Goal: Information Seeking & Learning: Learn about a topic

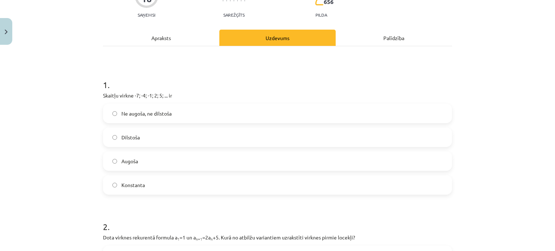
scroll to position [79, 0]
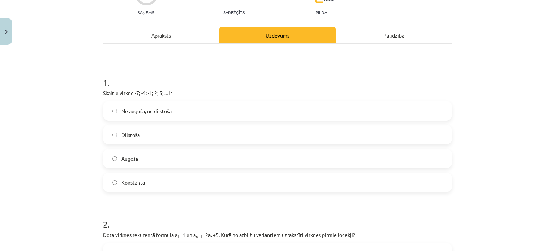
click at [134, 158] on span "Augoša" at bounding box center [129, 159] width 17 height 8
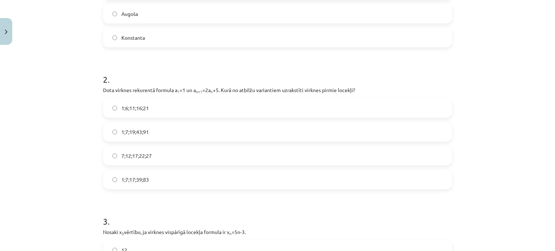
scroll to position [225, 0]
click at [127, 131] on span "1;7;19;43;91" at bounding box center [134, 132] width 27 height 8
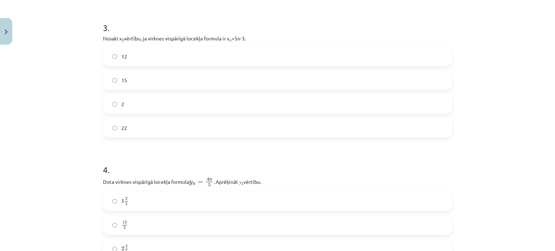
scroll to position [419, 0]
click at [127, 221] on label "13 5 13 5" at bounding box center [278, 225] width 348 height 18
click at [138, 44] on div "3 . Nosaki x 3 vērtību, ja virknes vispārīgā locekļa formula ir x n =5n-3. 12 1…" at bounding box center [277, 73] width 349 height 128
click at [133, 57] on label "12" at bounding box center [278, 56] width 348 height 18
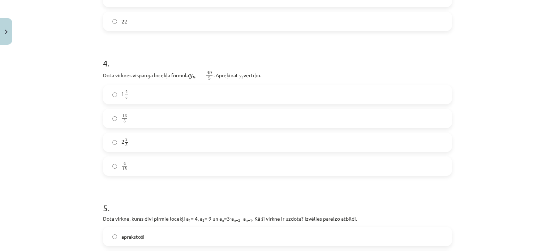
scroll to position [526, 0]
click at [139, 114] on label "13 5 13 5" at bounding box center [278, 117] width 348 height 18
click at [135, 141] on label "2 2 5 2 2 5" at bounding box center [278, 141] width 348 height 18
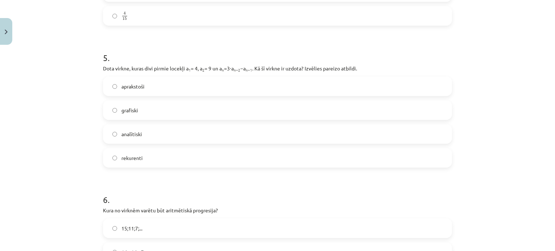
scroll to position [677, 0]
click at [138, 159] on span "rekurenti" at bounding box center [131, 157] width 21 height 8
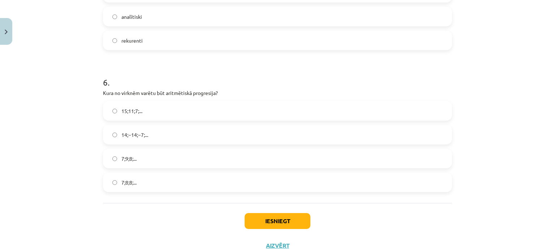
scroll to position [794, 0]
click at [145, 108] on label "15;11;7;..." at bounding box center [278, 110] width 348 height 18
click at [257, 220] on button "Iesniegt" at bounding box center [278, 220] width 66 height 16
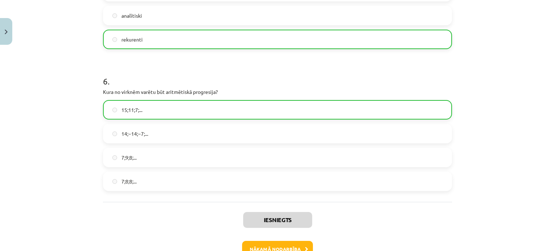
scroll to position [840, 0]
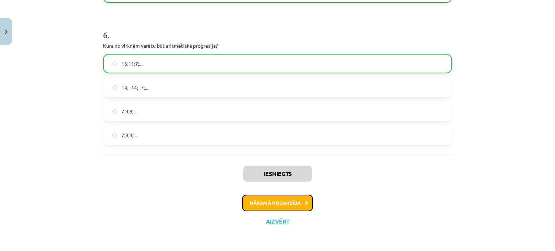
click at [267, 208] on button "Nākamā nodarbība" at bounding box center [277, 203] width 71 height 17
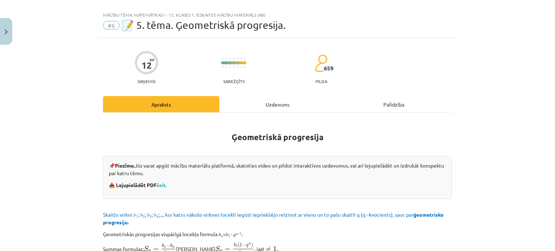
scroll to position [0, 0]
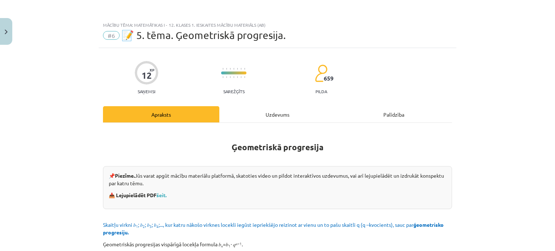
click at [272, 115] on div "Uzdevums" at bounding box center [277, 114] width 116 height 16
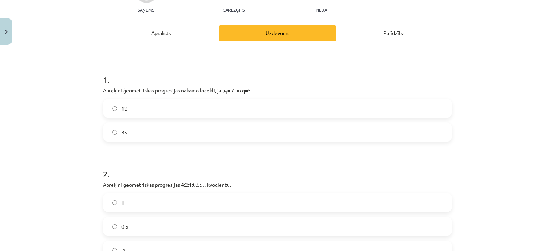
scroll to position [82, 0]
click at [253, 137] on label "35" at bounding box center [278, 132] width 348 height 18
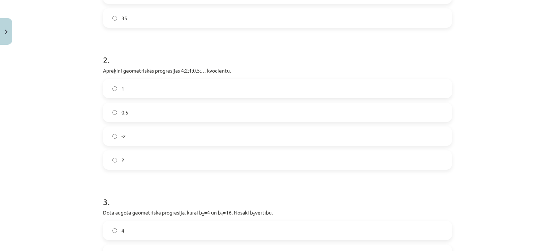
scroll to position [197, 0]
click at [231, 112] on label "0,5" at bounding box center [278, 112] width 348 height 18
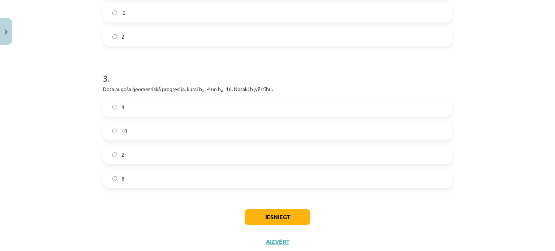
scroll to position [320, 0]
click at [173, 173] on label "8" at bounding box center [278, 178] width 348 height 18
click at [257, 209] on button "Iesniegt" at bounding box center [278, 217] width 66 height 16
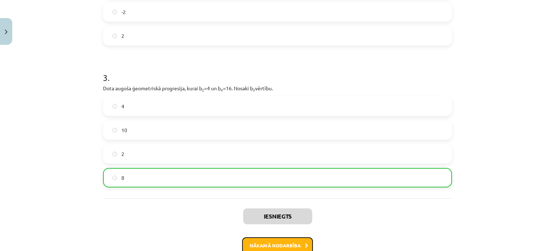
click at [268, 245] on button "Nākamā nodarbība" at bounding box center [277, 246] width 71 height 17
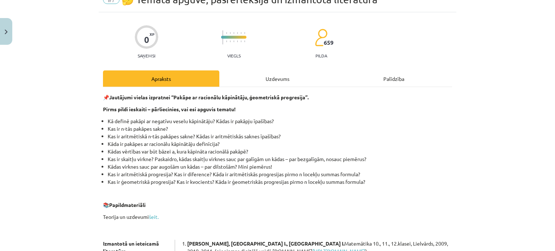
scroll to position [18, 0]
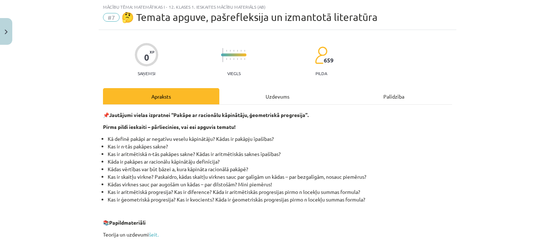
click at [264, 94] on div "Uzdevums" at bounding box center [277, 96] width 116 height 16
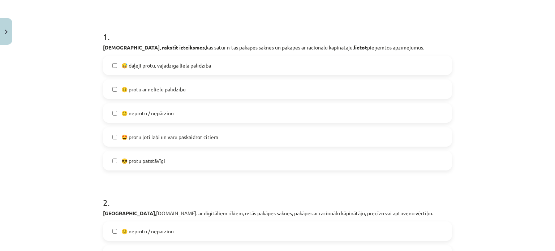
scroll to position [125, 0]
click at [236, 68] on label "😅 daļēji protu, vajadzīga liela palīdzība" at bounding box center [278, 65] width 348 height 18
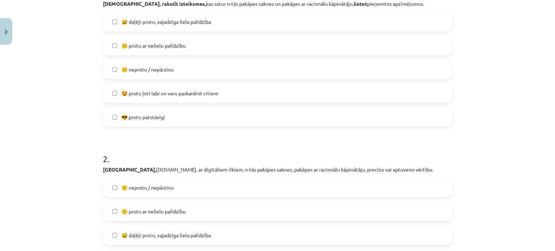
scroll to position [173, 0]
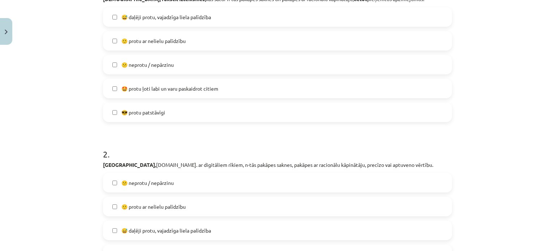
click at [211, 41] on label "🙂 protu ar nelielu palīdzību" at bounding box center [278, 41] width 348 height 18
click at [229, 89] on label "🤩 protu ļoti labi un varu paskaidrot citiem" at bounding box center [278, 89] width 348 height 18
click at [221, 115] on label "😎 protu patstāvīgi" at bounding box center [278, 112] width 348 height 18
click at [219, 88] on label "🤩 protu ļoti labi un varu paskaidrot citiem" at bounding box center [278, 89] width 348 height 18
click at [210, 66] on label "😕 neprotu / nepārzinu" at bounding box center [278, 65] width 348 height 18
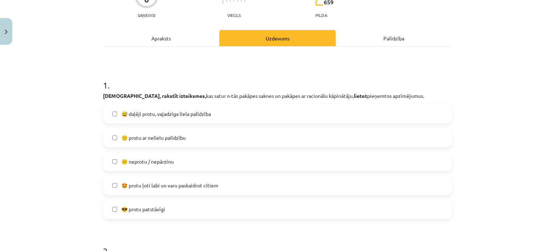
scroll to position [78, 0]
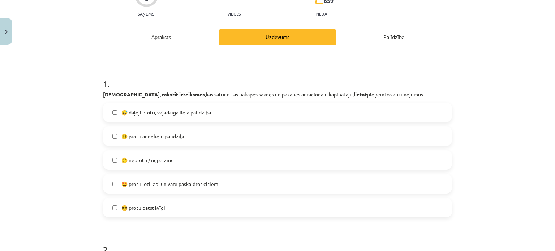
click at [248, 110] on label "😅 daļēji protu, vajadzīga liela palīdzība" at bounding box center [278, 112] width 348 height 18
click at [247, 134] on label "🙂 protu ar nelielu palīdzību" at bounding box center [278, 136] width 348 height 18
click at [251, 156] on label "😕 neprotu / nepārzinu" at bounding box center [278, 160] width 348 height 18
click at [244, 212] on label "😎 protu patstāvīgi" at bounding box center [278, 208] width 348 height 18
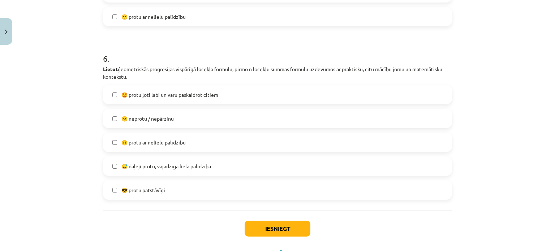
scroll to position [974, 0]
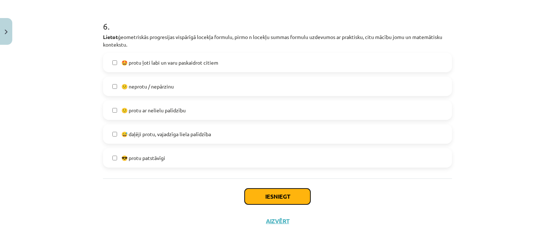
click at [295, 201] on button "Iesniegt" at bounding box center [278, 197] width 66 height 16
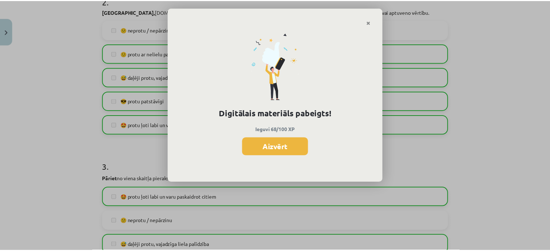
scroll to position [322, 0]
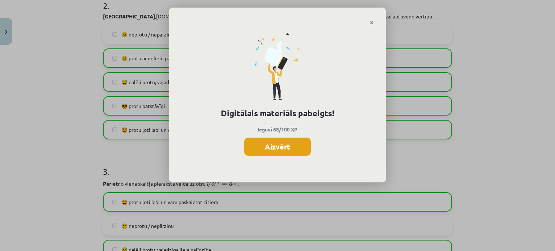
click at [271, 147] on button "Aizvērt" at bounding box center [277, 147] width 67 height 18
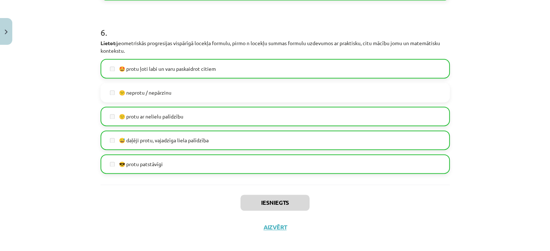
scroll to position [974, 0]
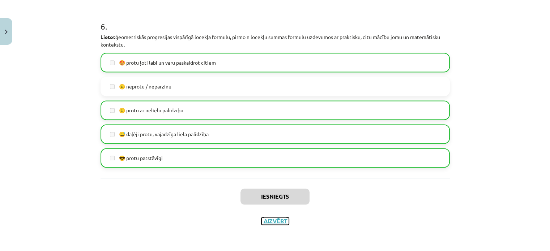
click at [273, 221] on button "Aizvērt" at bounding box center [274, 221] width 27 height 7
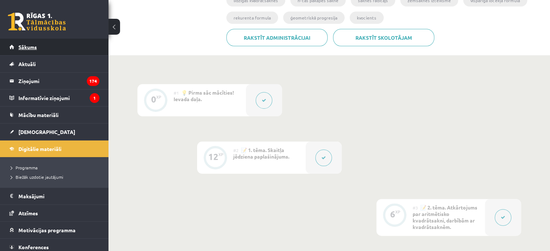
click at [54, 47] on link "Sākums" at bounding box center [54, 47] width 90 height 17
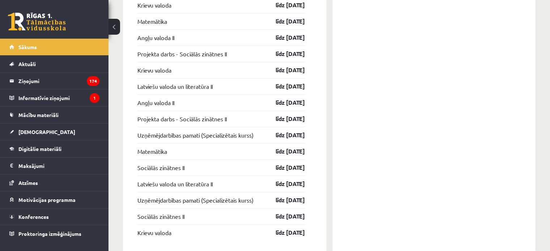
scroll to position [925, 0]
click at [29, 64] on span "Aktuāli" at bounding box center [26, 64] width 17 height 7
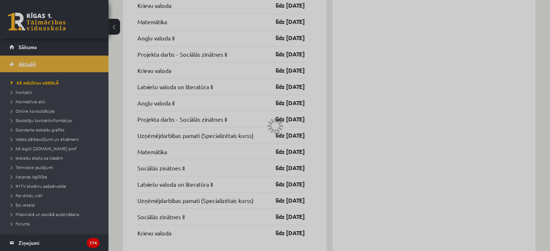
scroll to position [537, 0]
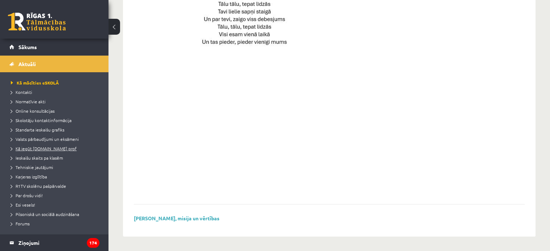
click at [54, 149] on span "Kā iegūt [DOMAIN_NAME] prof" at bounding box center [44, 149] width 66 height 6
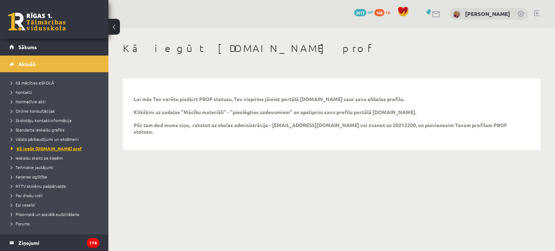
click at [61, 149] on span "Kā iegūt [DOMAIN_NAME] prof" at bounding box center [46, 149] width 71 height 6
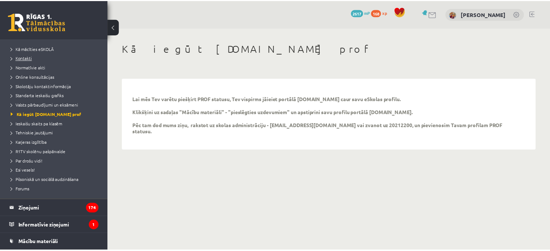
scroll to position [36, 0]
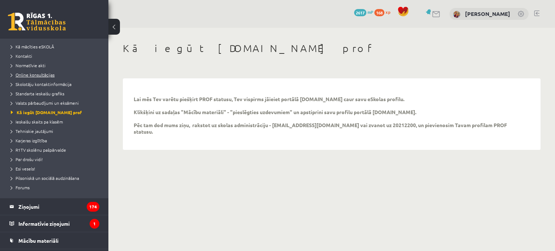
click at [45, 74] on span "Online konsultācijas" at bounding box center [33, 75] width 44 height 6
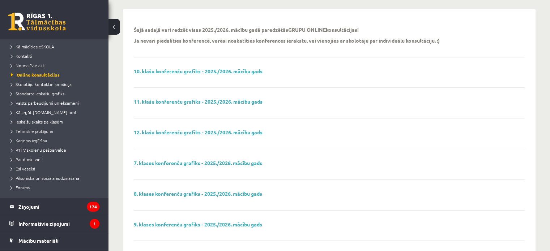
scroll to position [71, 0]
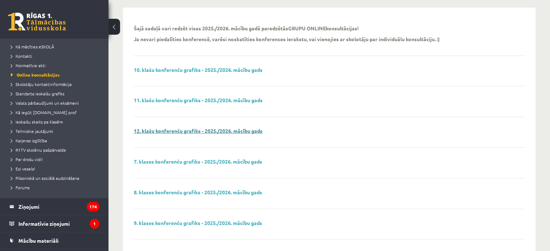
click at [194, 132] on link "12. klašu konferenču grafiks - 2025./2026. mācību gads" at bounding box center [198, 131] width 129 height 7
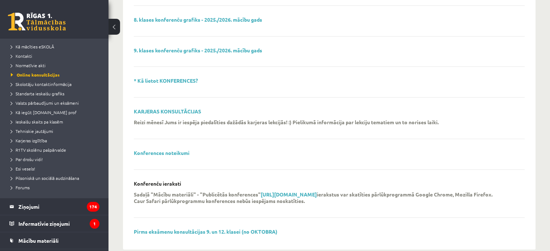
scroll to position [256, 0]
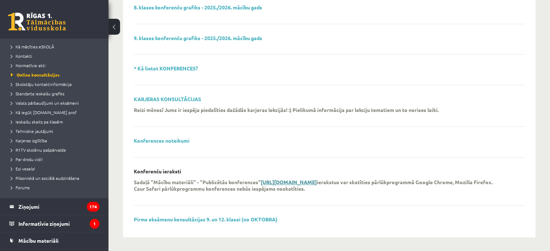
click at [288, 182] on strong "https://eskola.r1tv.lv/conferences/public" at bounding box center [289, 182] width 56 height 7
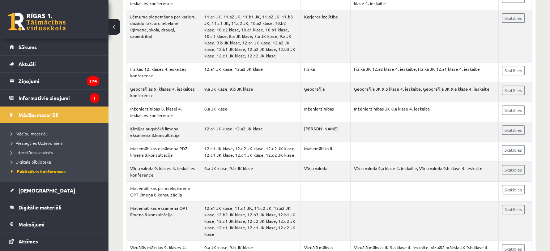
scroll to position [286, 0]
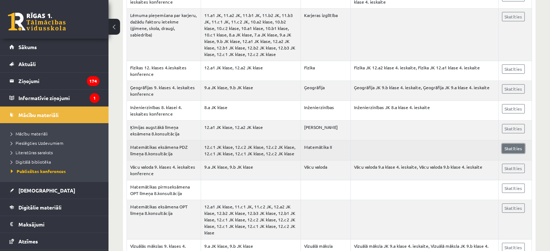
click at [509, 147] on link "Skatīties" at bounding box center [513, 148] width 23 height 9
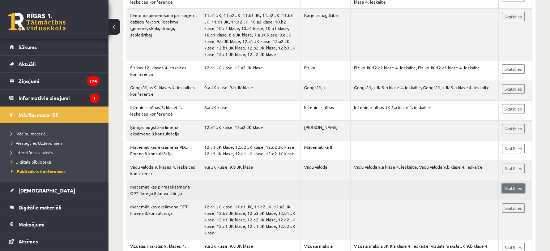
click at [515, 188] on link "Skatīties" at bounding box center [513, 188] width 23 height 9
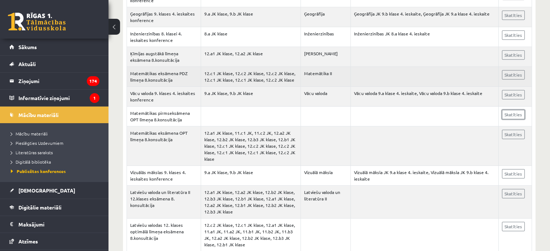
scroll to position [361, 0]
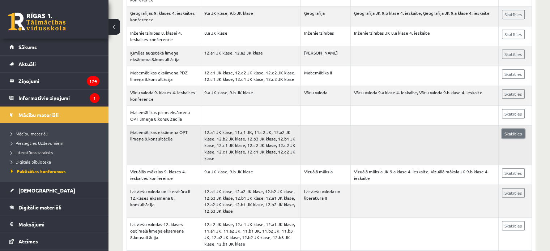
click at [512, 131] on link "Skatīties" at bounding box center [513, 133] width 23 height 9
